Goal: Find specific page/section: Find specific page/section

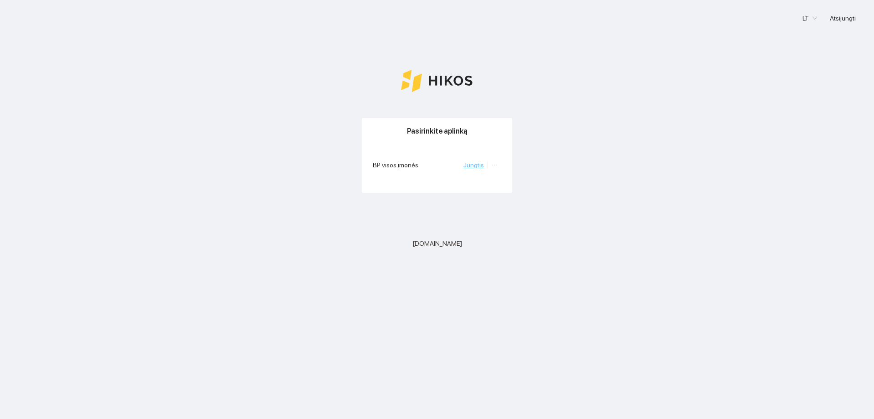
click at [479, 163] on link "Jungtis" at bounding box center [474, 164] width 20 height 7
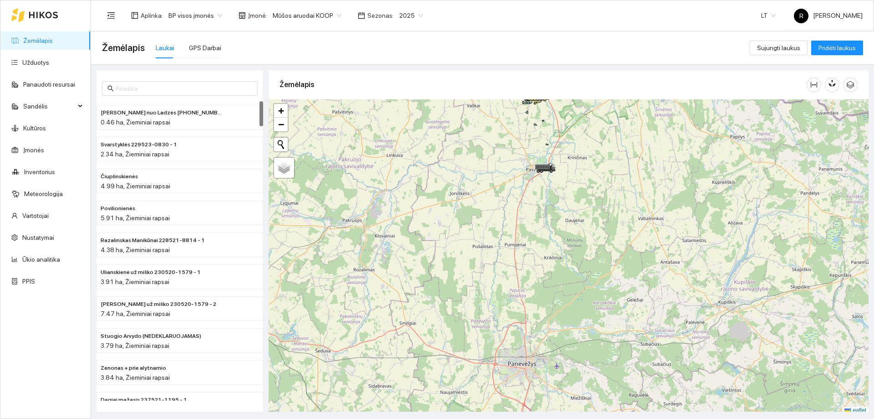
scroll to position [3, 0]
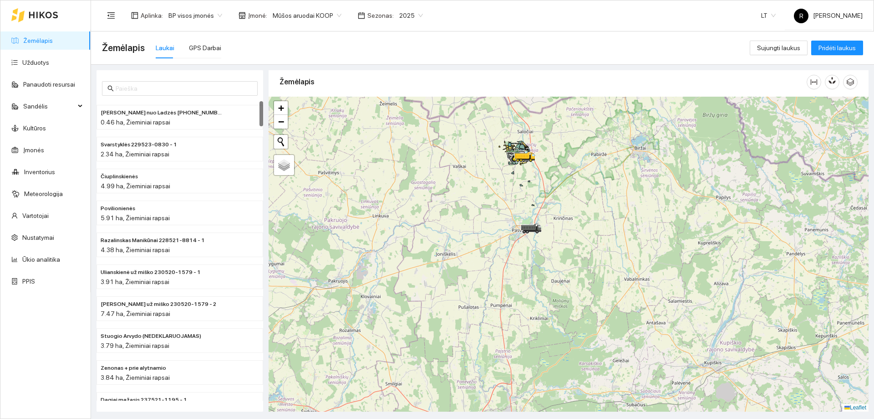
drag, startPoint x: 524, startPoint y: 190, endPoint x: 512, endPoint y: 242, distance: 53.2
click at [512, 242] on div at bounding box center [569, 254] width 600 height 315
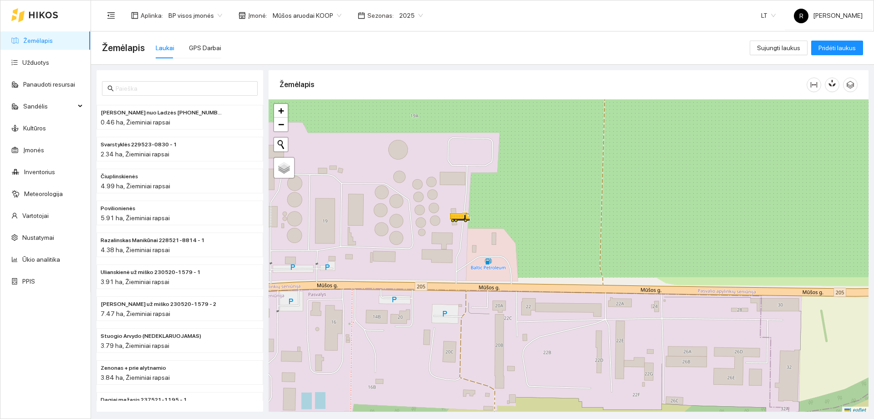
scroll to position [3, 0]
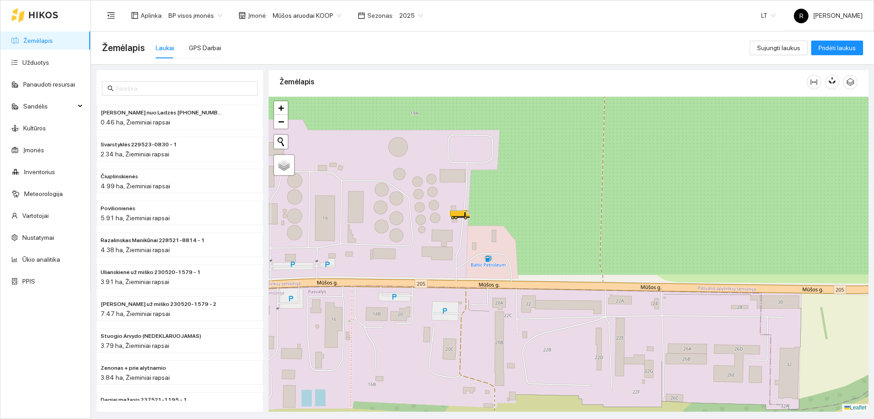
drag, startPoint x: 0, startPoint y: 0, endPoint x: 382, endPoint y: 235, distance: 448.8
